Goal: Complete application form: Complete application form

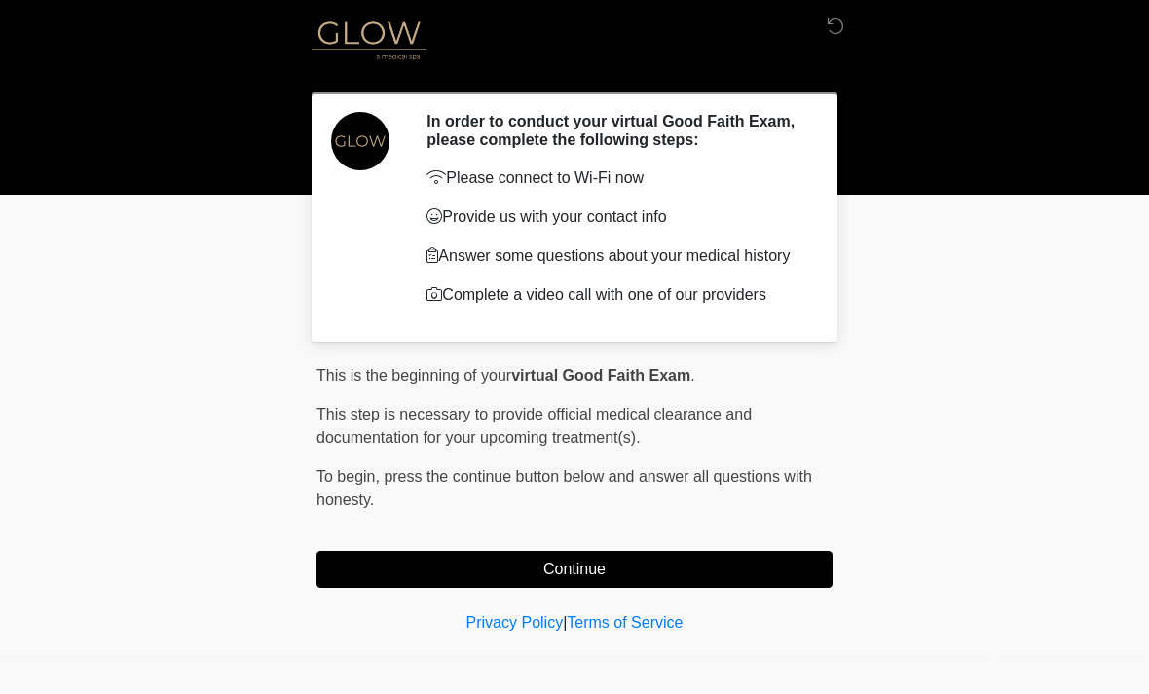
scroll to position [27, 0]
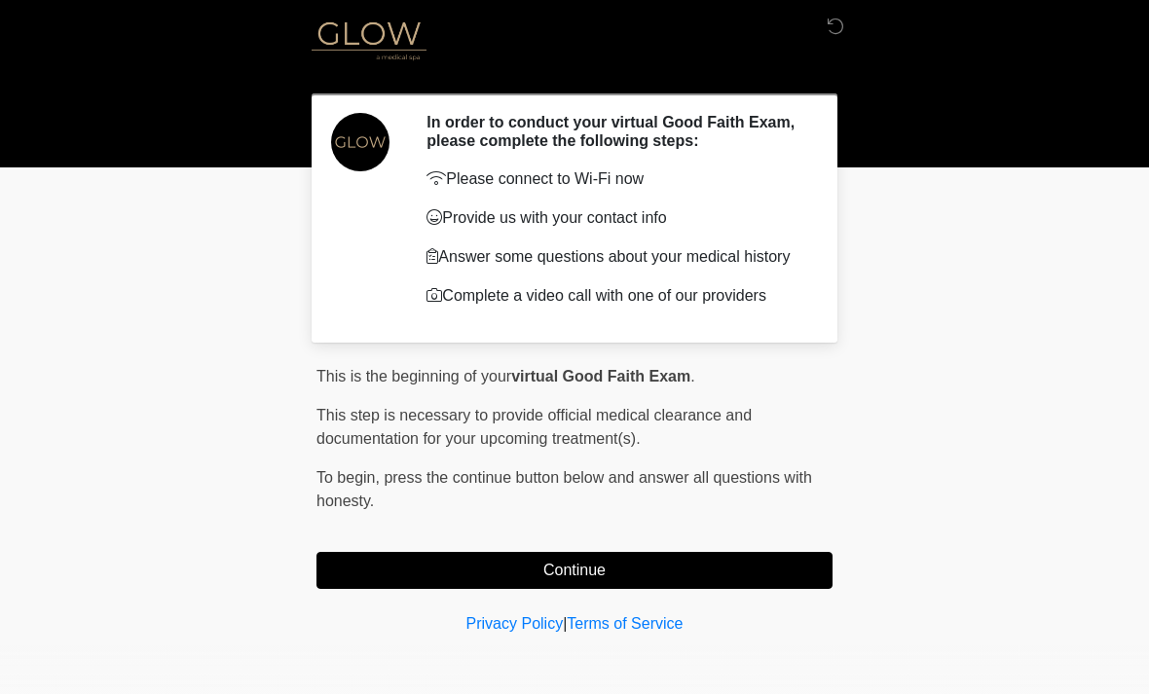
click at [593, 574] on button "Continue" at bounding box center [575, 570] width 516 height 37
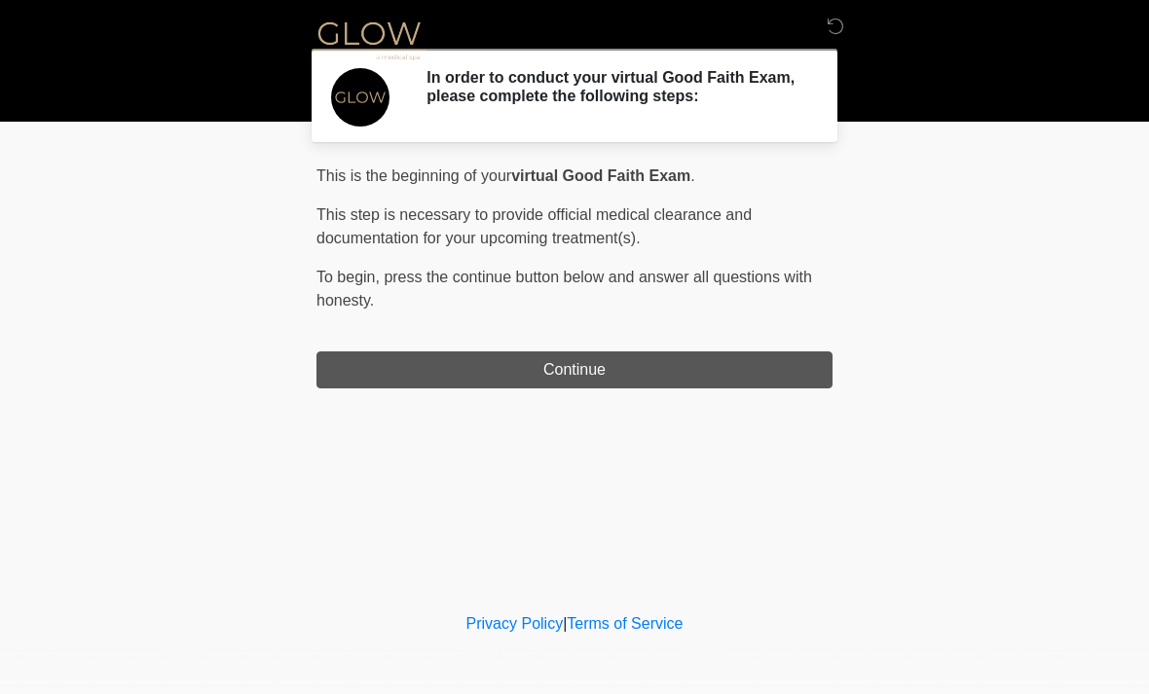
scroll to position [0, 0]
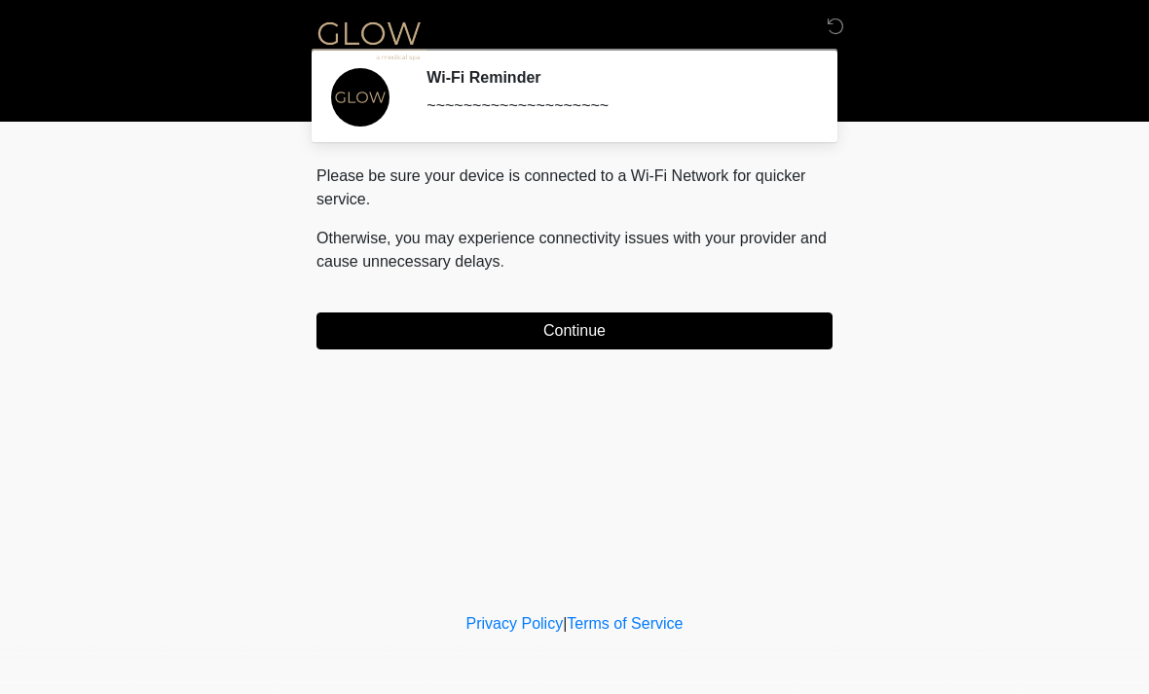
click at [795, 317] on button "Continue" at bounding box center [575, 331] width 516 height 37
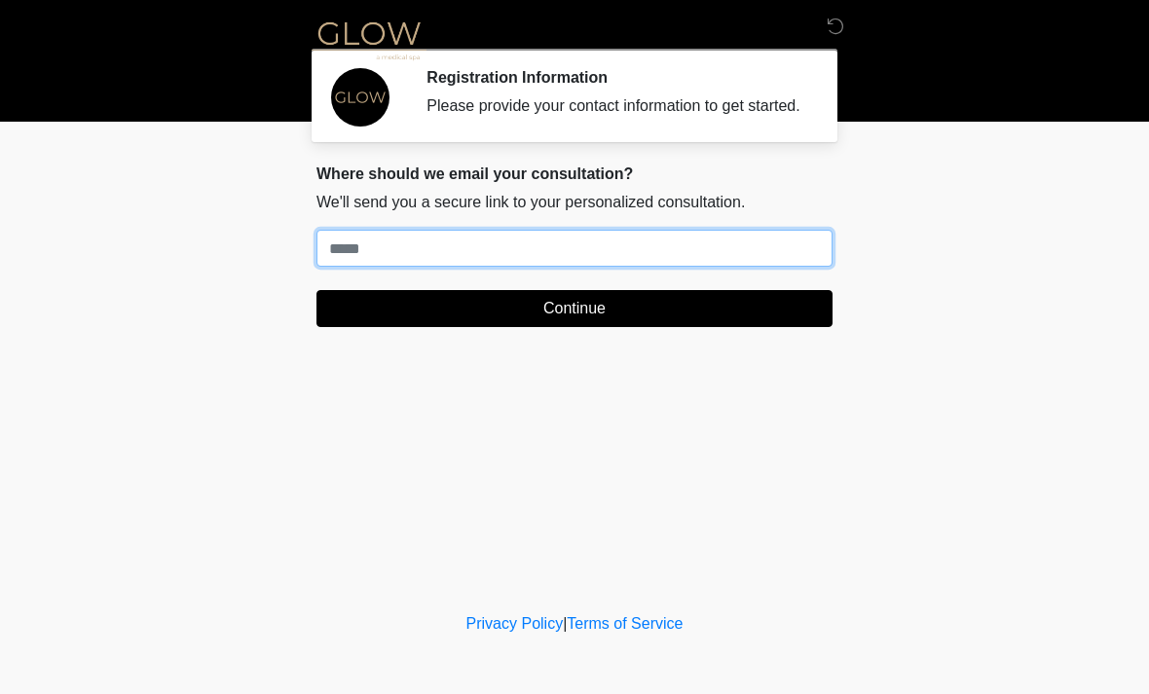
click at [635, 267] on input "Where should we email your treatment plan?" at bounding box center [575, 248] width 516 height 37
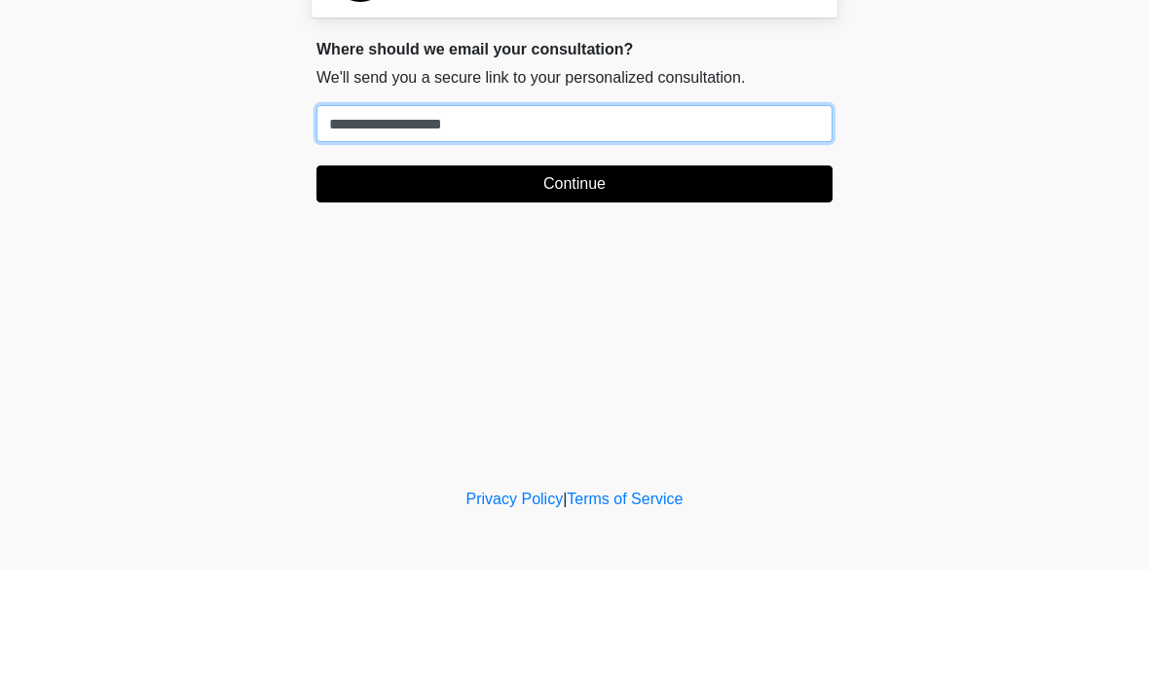
type input "**********"
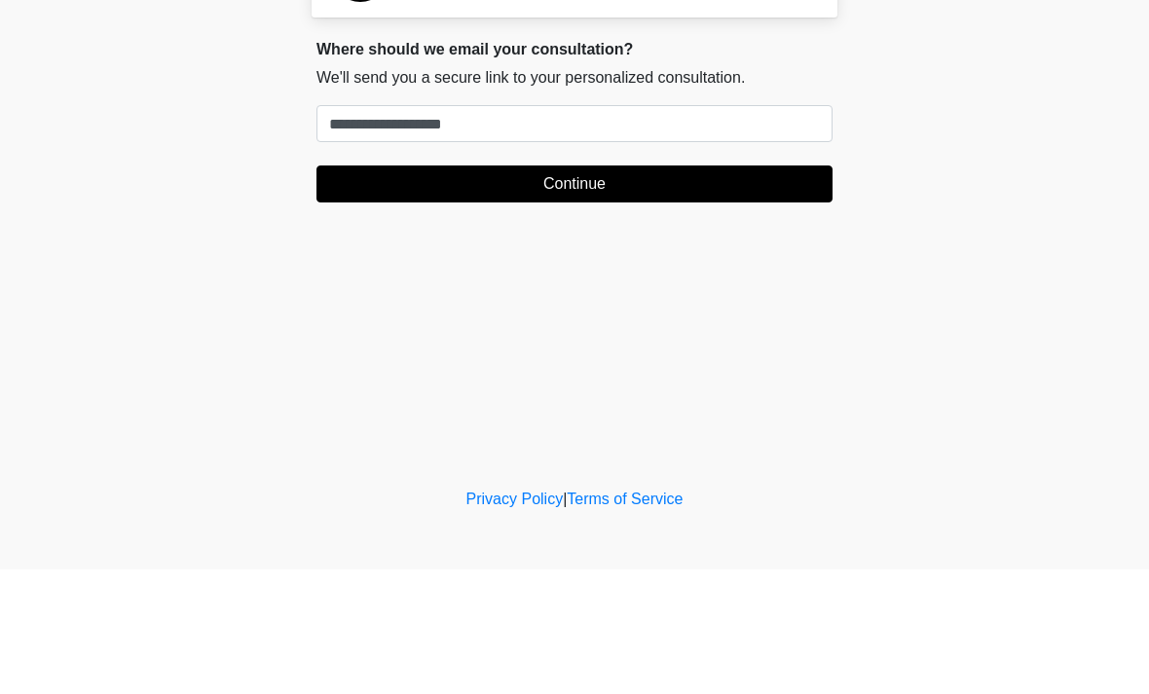
click at [712, 290] on button "Continue" at bounding box center [575, 308] width 516 height 37
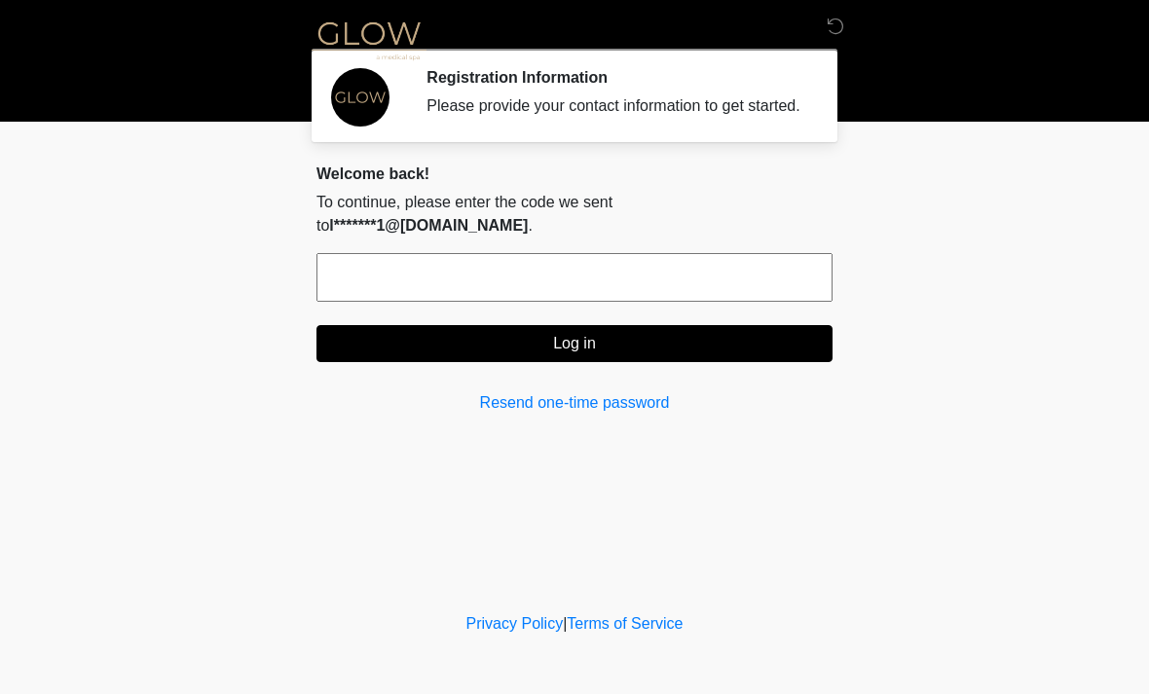
click at [510, 401] on link "Resend one-time password" at bounding box center [575, 402] width 516 height 23
click at [596, 408] on link "Resend one-time password" at bounding box center [575, 402] width 516 height 23
click at [437, 274] on input "text" at bounding box center [575, 277] width 516 height 49
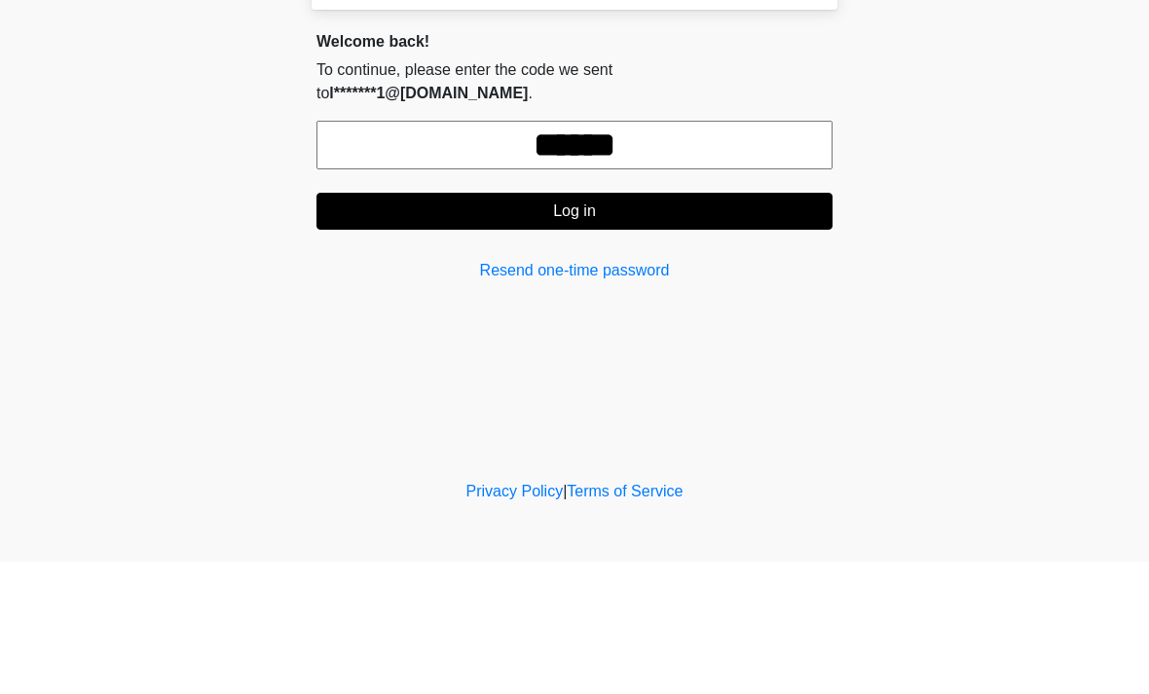
type input "******"
click at [486, 325] on button "Log in" at bounding box center [575, 343] width 516 height 37
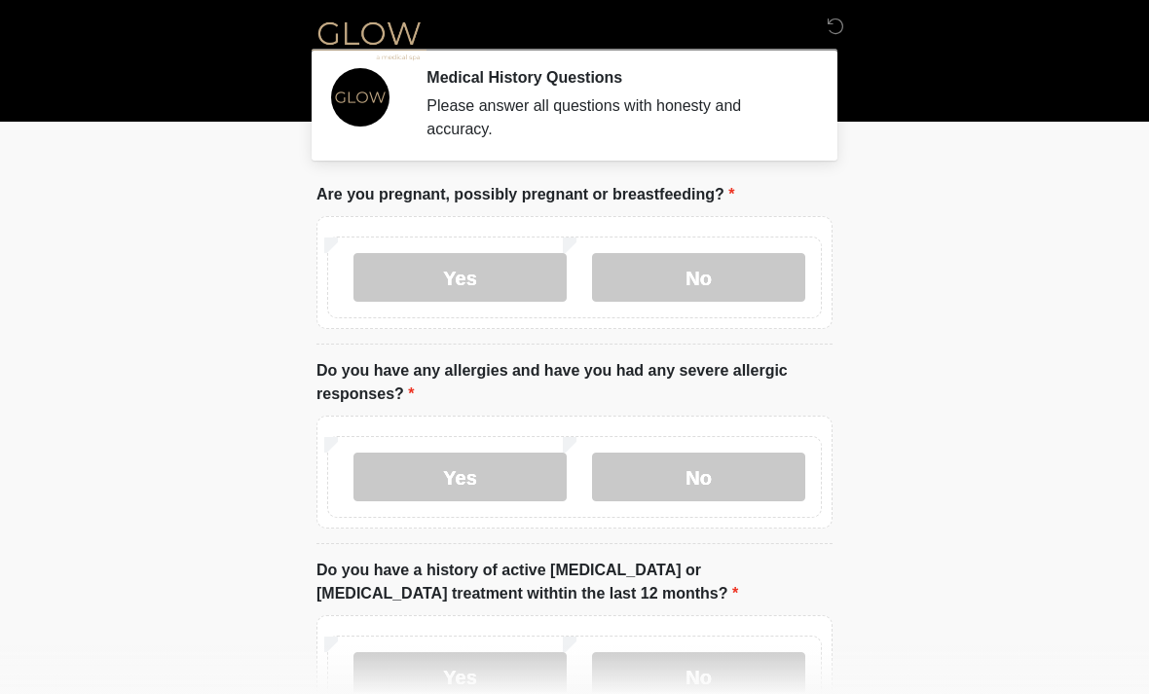
click at [743, 278] on label "No" at bounding box center [698, 277] width 213 height 49
click at [678, 471] on label "No" at bounding box center [698, 477] width 213 height 49
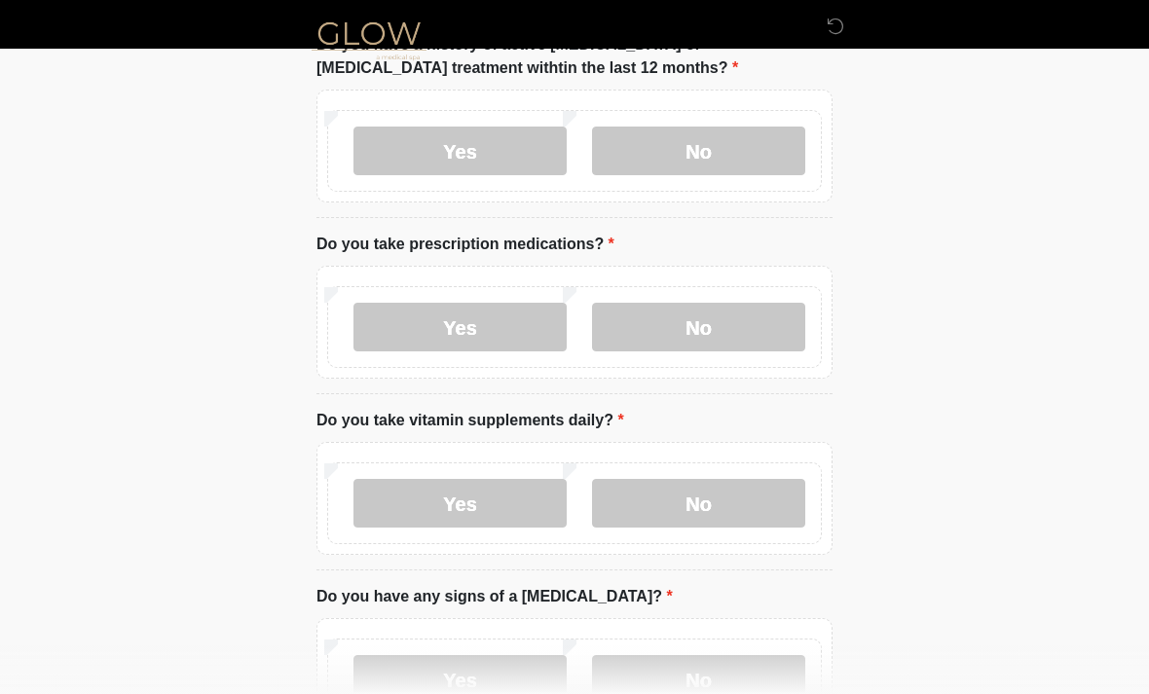
scroll to position [496, 0]
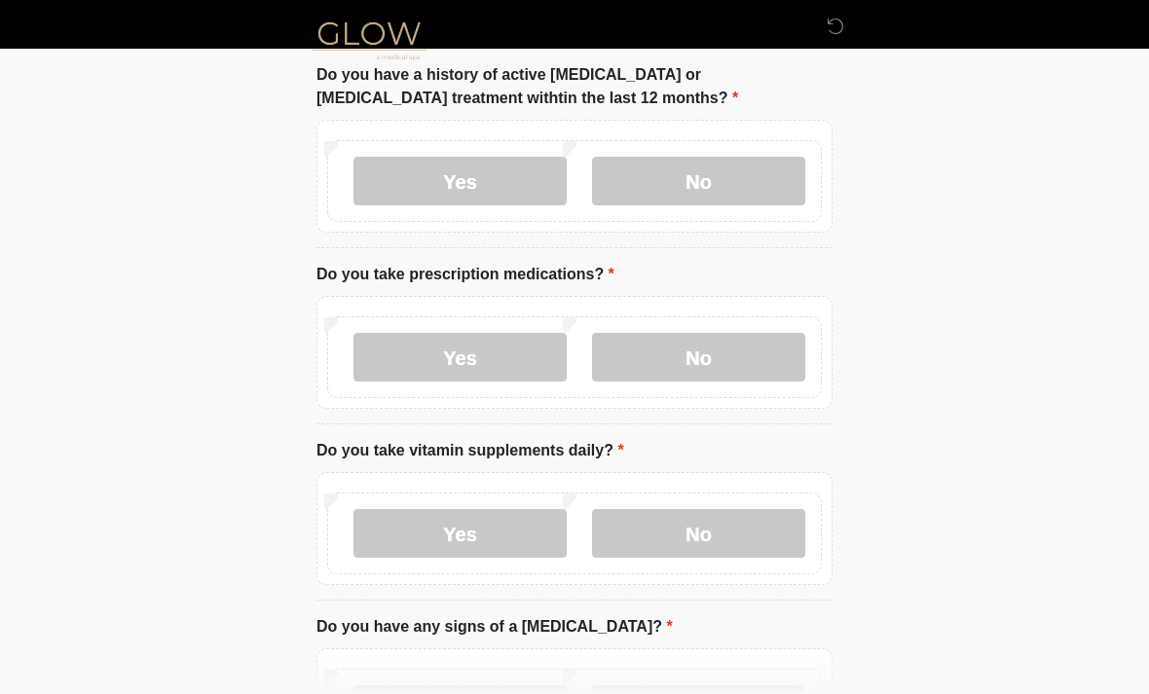
click at [669, 199] on label "No" at bounding box center [698, 181] width 213 height 49
click at [688, 355] on label "No" at bounding box center [698, 357] width 213 height 49
click at [718, 534] on label "No" at bounding box center [698, 533] width 213 height 49
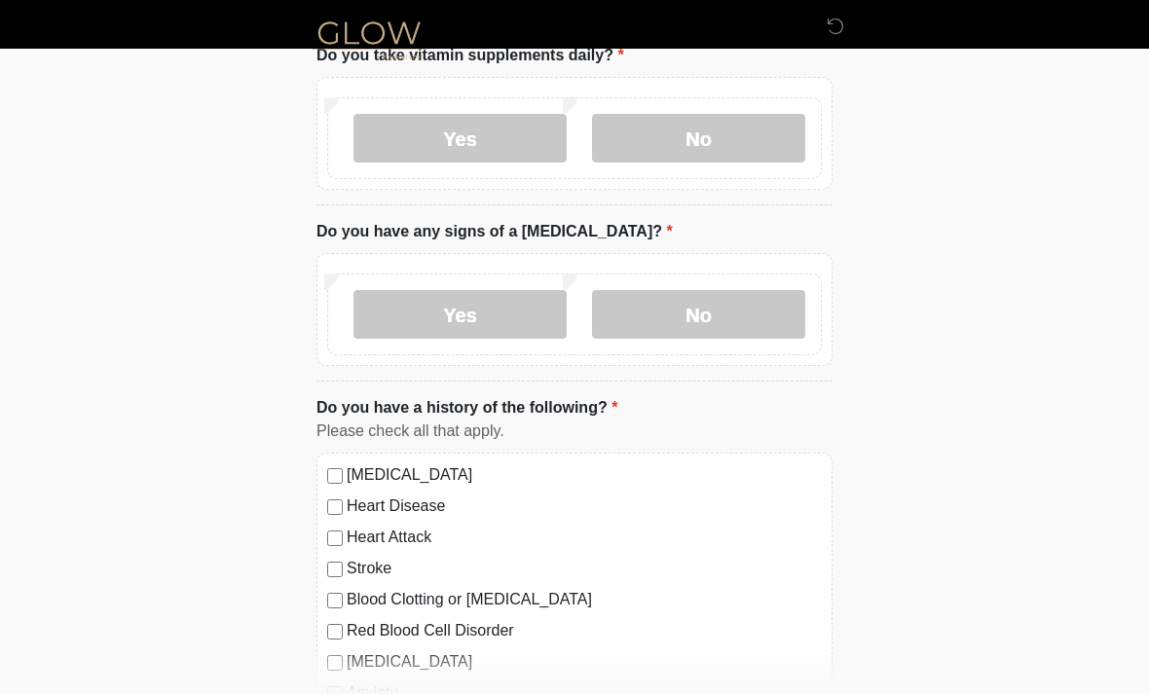
click at [657, 301] on label "No" at bounding box center [698, 315] width 213 height 49
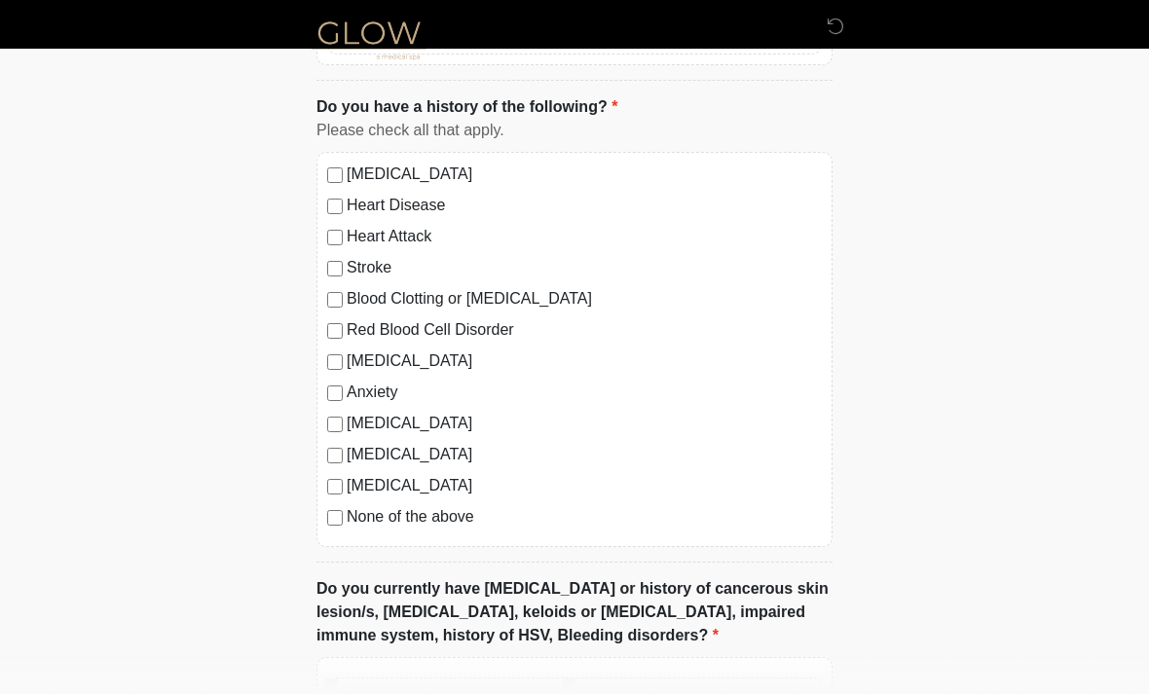
scroll to position [1203, 0]
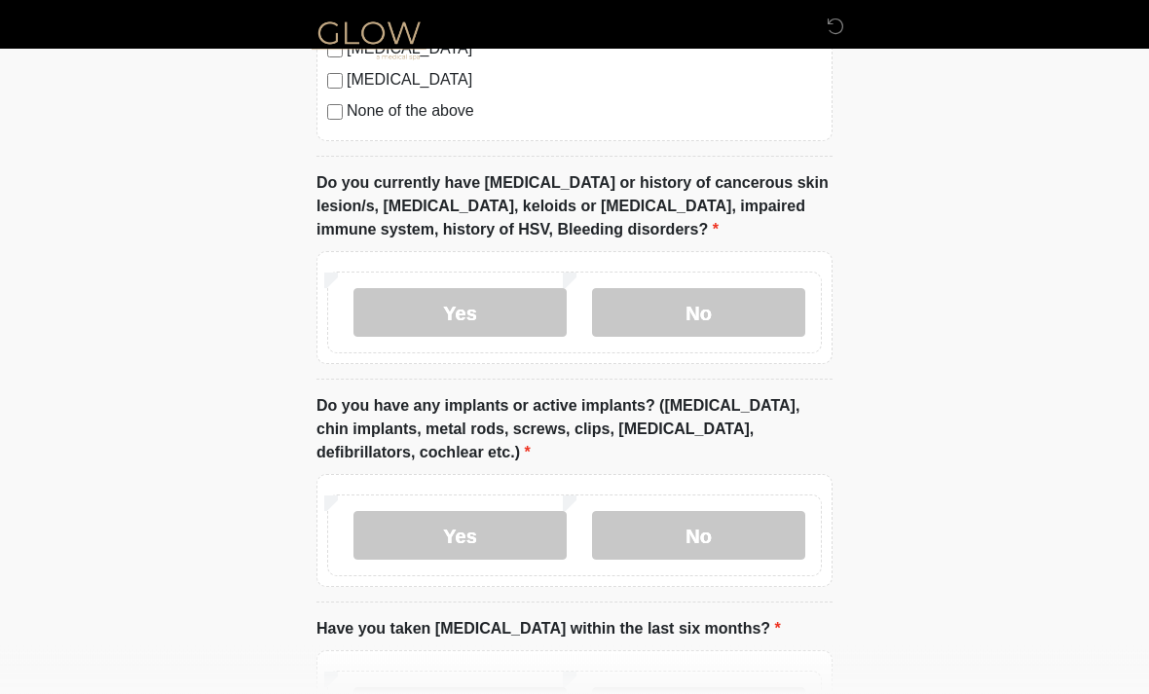
click at [647, 305] on label "No" at bounding box center [698, 313] width 213 height 49
click at [669, 546] on label "No" at bounding box center [698, 535] width 213 height 49
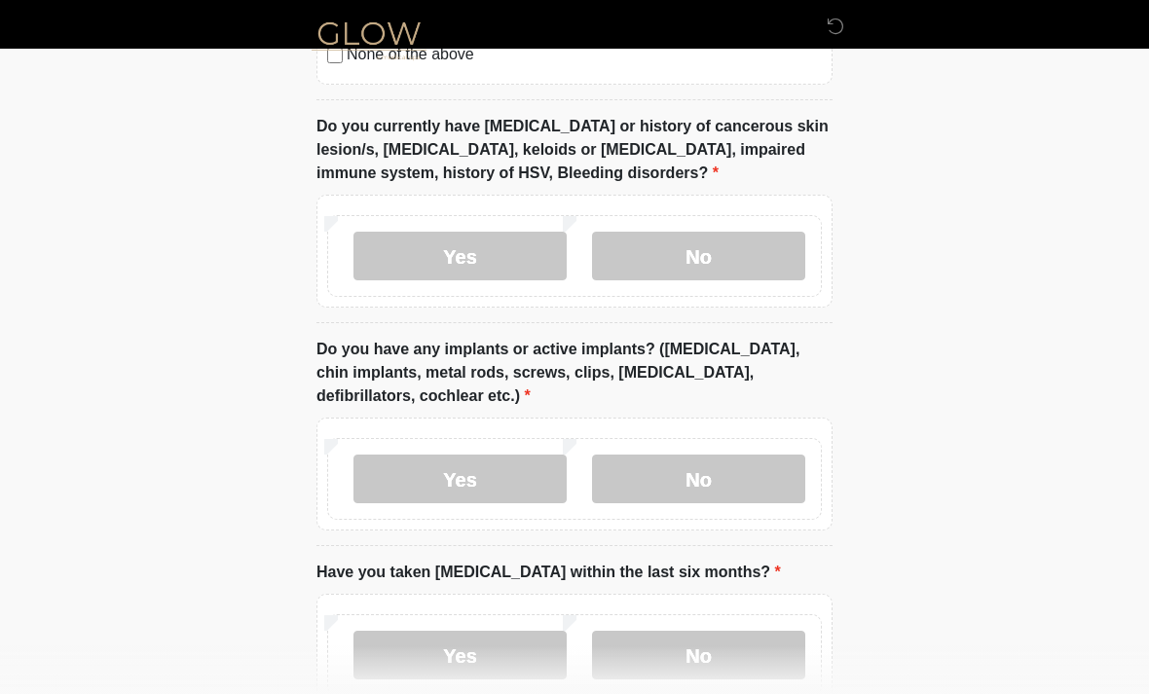
scroll to position [1773, 0]
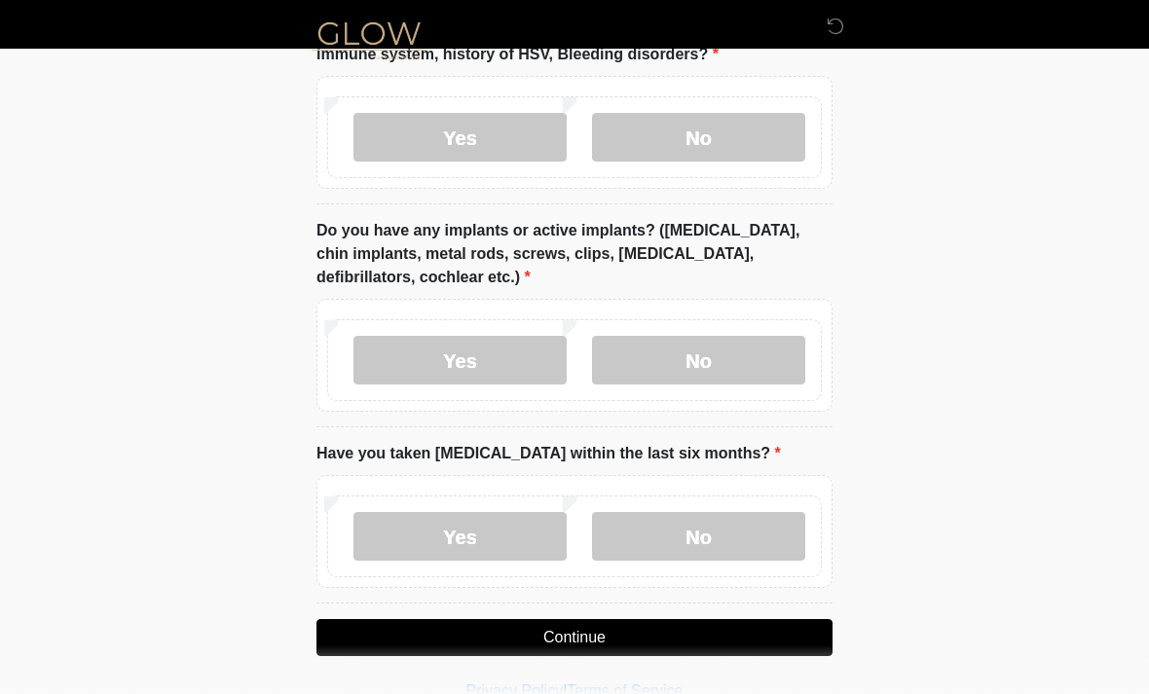
click at [702, 531] on label "No" at bounding box center [698, 536] width 213 height 49
click at [634, 636] on button "Continue" at bounding box center [575, 637] width 516 height 37
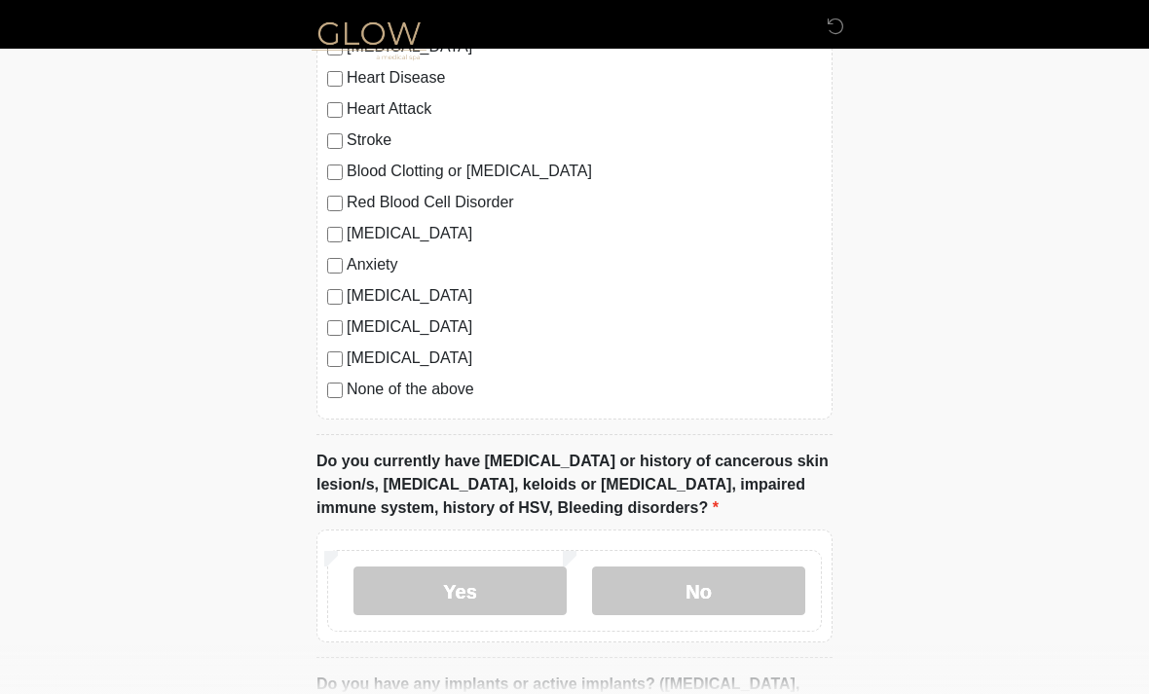
scroll to position [0, 0]
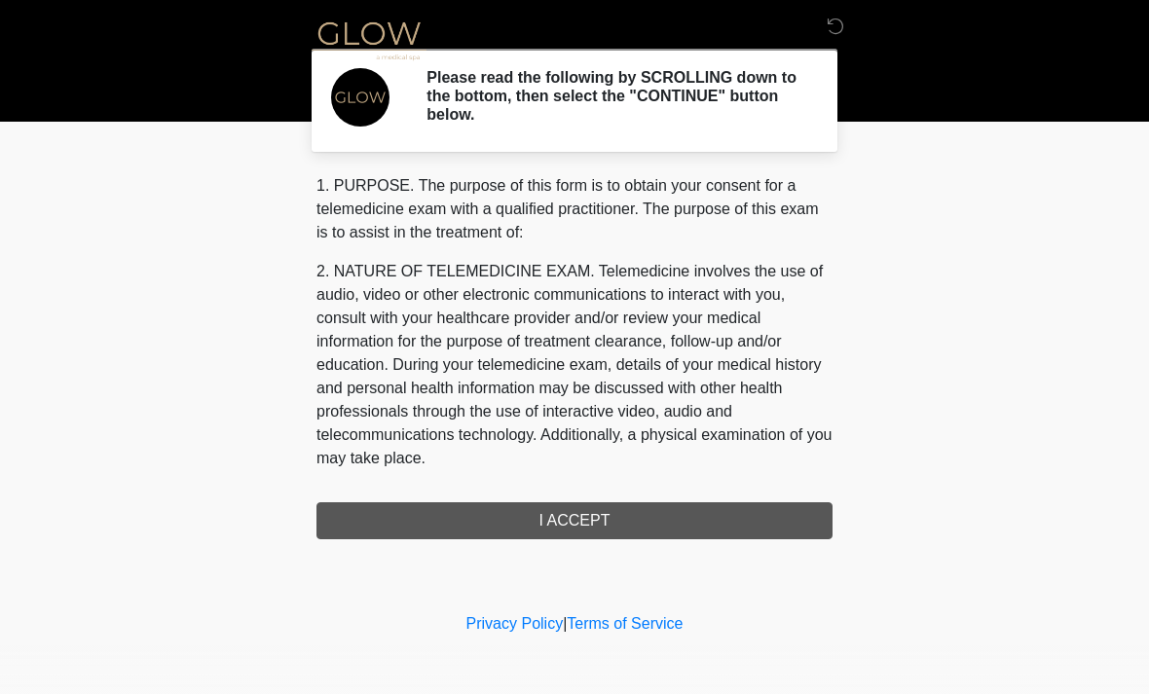
click at [422, 509] on div "1. PURPOSE. The purpose of this form is to obtain your consent for a telemedici…" at bounding box center [575, 356] width 516 height 365
click at [409, 508] on div "1. PURPOSE. The purpose of this form is to obtain your consent for a telemedici…" at bounding box center [575, 356] width 516 height 365
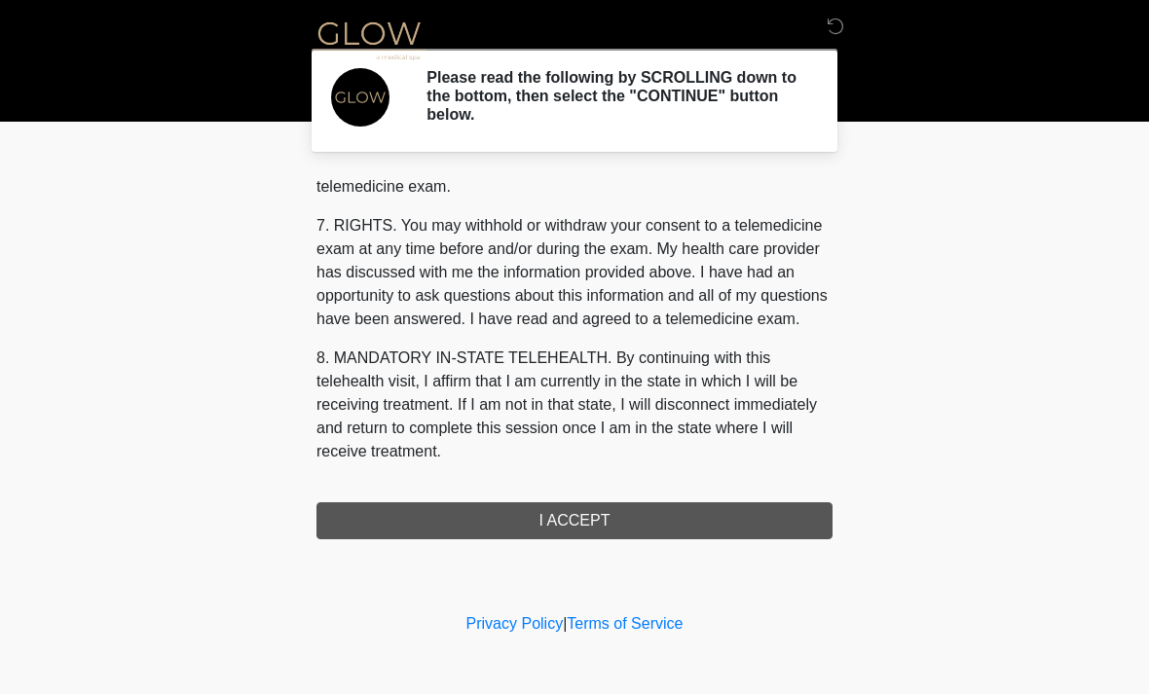
scroll to position [825, 0]
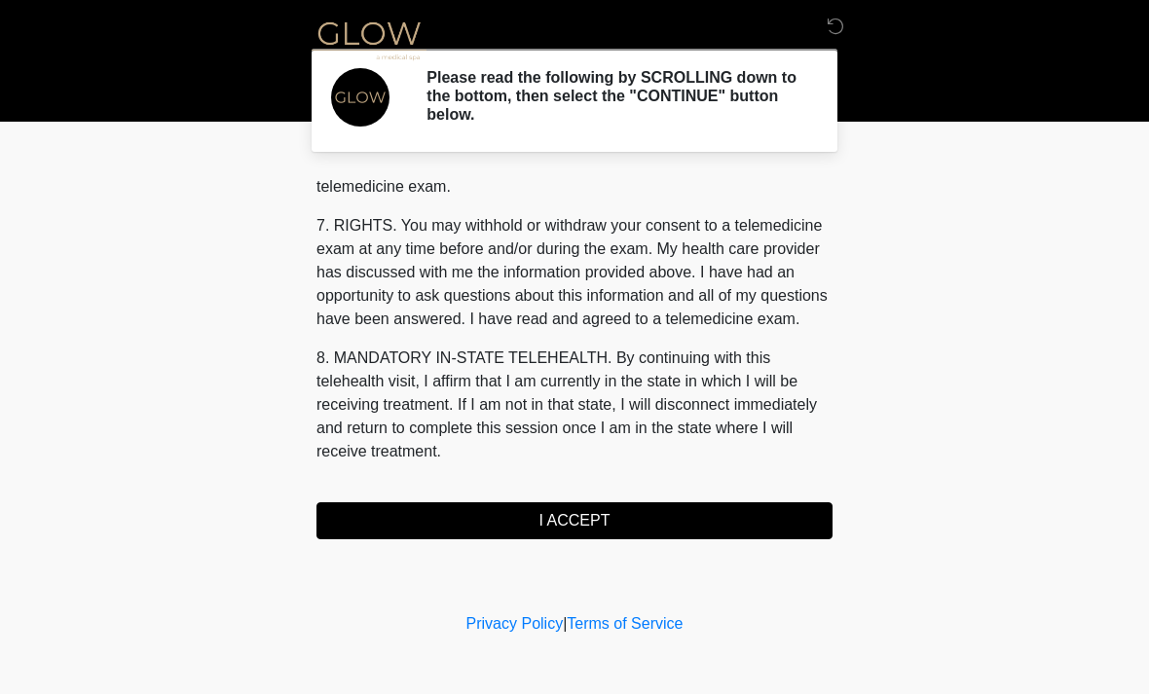
click at [475, 509] on button "I ACCEPT" at bounding box center [575, 521] width 516 height 37
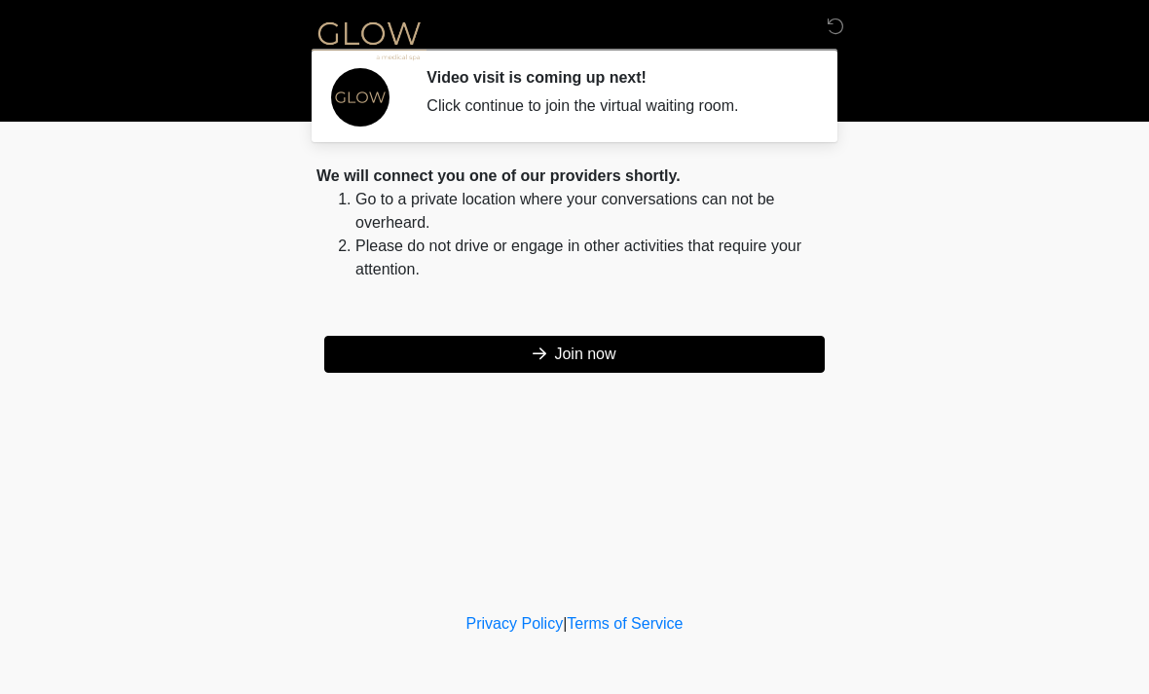
click at [416, 357] on button "Join now" at bounding box center [574, 354] width 501 height 37
